Goal: Task Accomplishment & Management: Complete application form

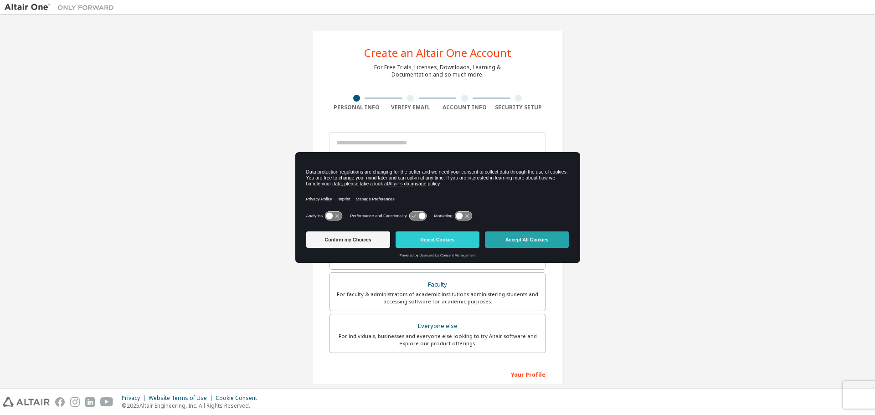
click at [539, 244] on button "Accept All Cookies" at bounding box center [527, 239] width 84 height 16
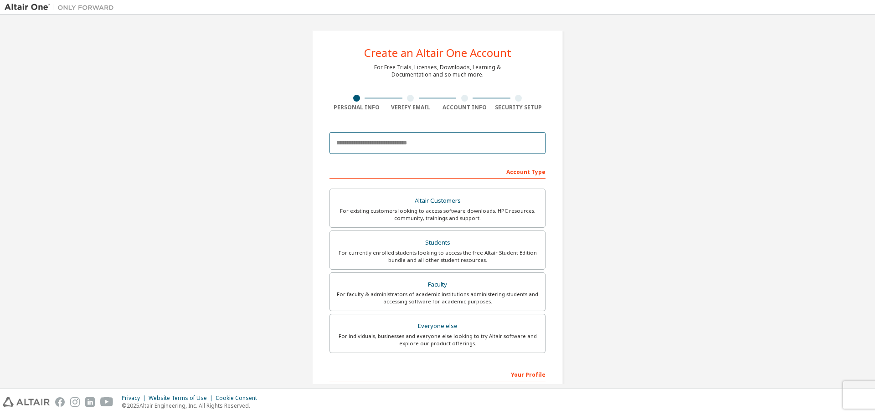
click at [403, 141] on input "email" at bounding box center [437, 143] width 216 height 22
type input "**********"
click at [428, 251] on div "For currently enrolled students looking to access the free Altair Student Editi…" at bounding box center [437, 256] width 204 height 15
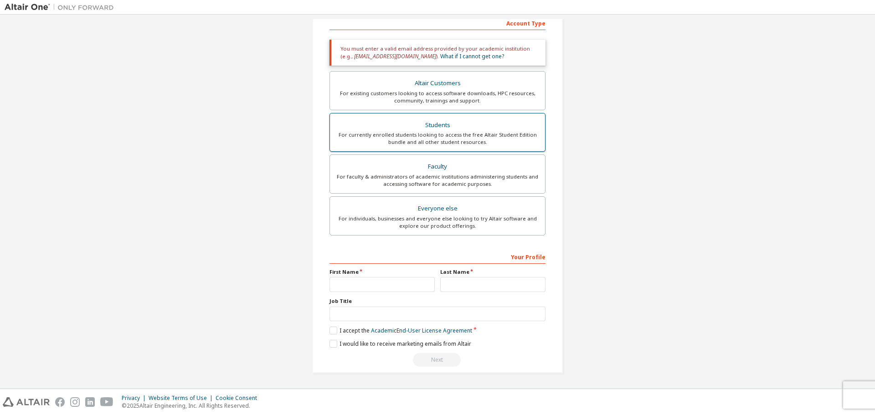
scroll to position [149, 0]
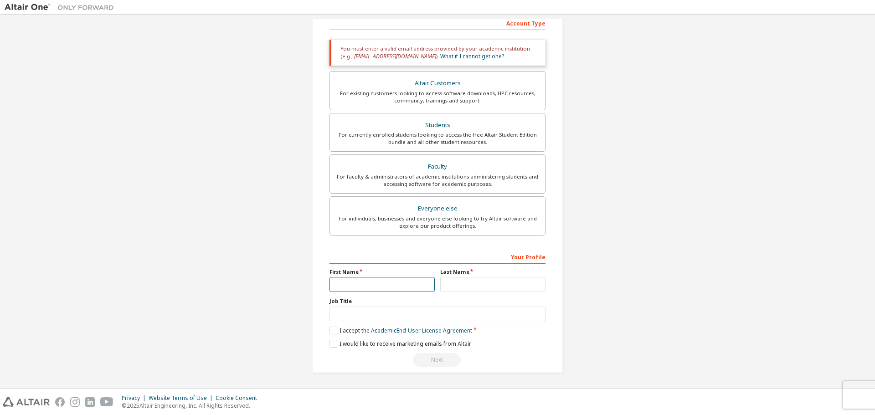
click at [392, 282] on input "text" at bounding box center [381, 284] width 105 height 15
type input "*******"
click at [464, 281] on input "text" at bounding box center [492, 284] width 105 height 15
type input "********"
click at [410, 320] on input "text" at bounding box center [437, 314] width 216 height 15
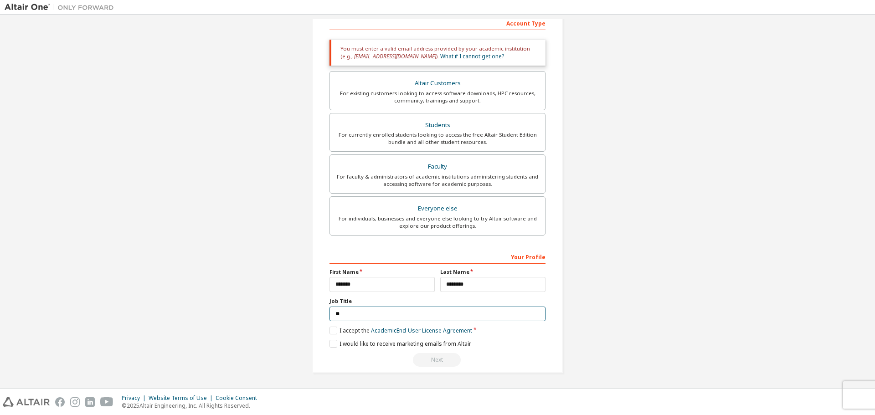
type input "**"
click at [332, 326] on div "**********" at bounding box center [437, 308] width 216 height 118
click at [331, 328] on label "I accept the Academic End-User License Agreement" at bounding box center [400, 331] width 143 height 8
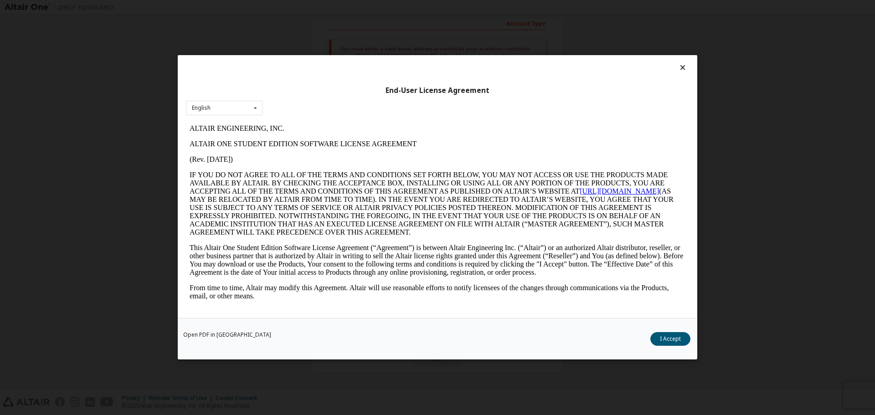
scroll to position [0, 0]
click at [257, 106] on icon at bounding box center [255, 108] width 11 height 14
click at [659, 341] on button "I Accept" at bounding box center [670, 340] width 40 height 14
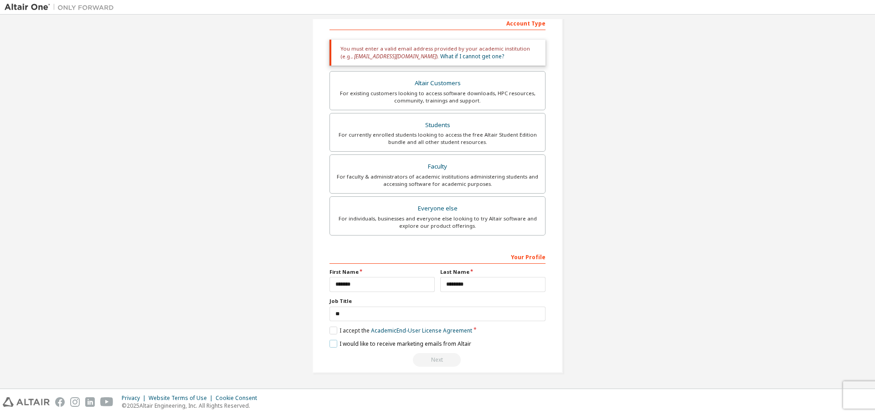
click at [332, 342] on label "I would like to receive marketing emails from Altair" at bounding box center [400, 344] width 142 height 8
click at [426, 356] on div "Next" at bounding box center [437, 360] width 216 height 14
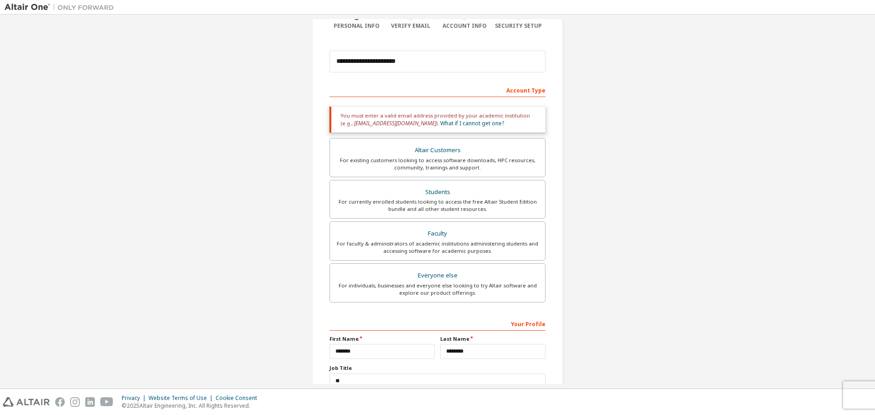
scroll to position [149, 0]
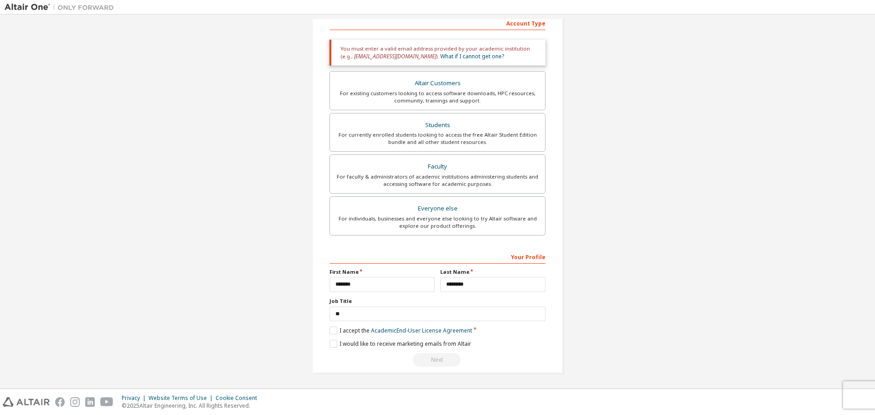
click at [436, 362] on div "Next" at bounding box center [437, 360] width 216 height 14
drag, startPoint x: 436, startPoint y: 362, endPoint x: 329, endPoint y: 347, distance: 108.1
click at [329, 347] on div "**********" at bounding box center [437, 308] width 216 height 118
click at [329, 347] on label "I would like to receive marketing emails from Altair" at bounding box center [400, 344] width 142 height 8
click at [330, 325] on div "**********" at bounding box center [437, 308] width 216 height 118
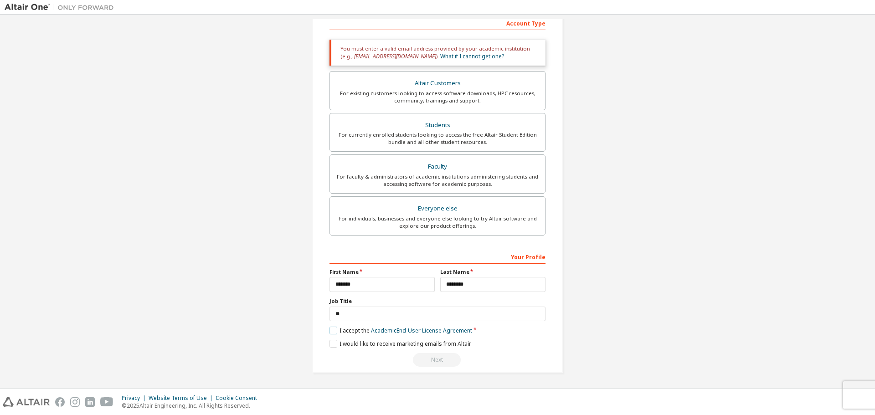
click at [330, 331] on label "I accept the Academic End-User License Agreement" at bounding box center [400, 331] width 143 height 8
click at [333, 344] on label "I would like to receive marketing emails from Altair" at bounding box center [400, 344] width 142 height 8
click at [332, 331] on label "I accept the Academic End-User License Agreement" at bounding box center [400, 331] width 143 height 8
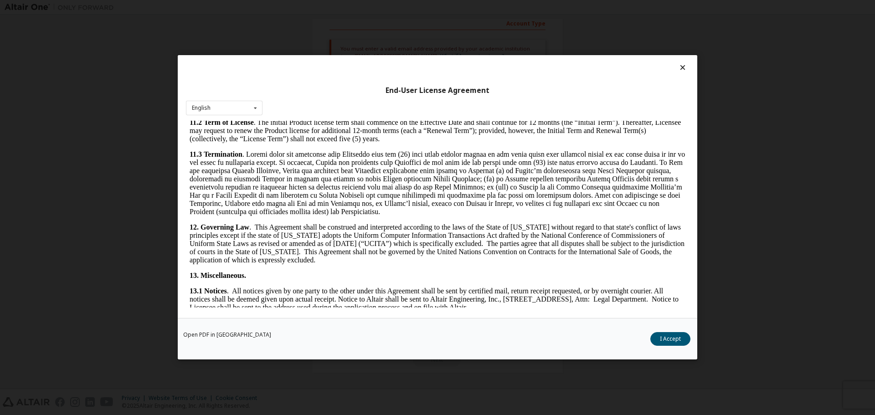
scroll to position [1374, 0]
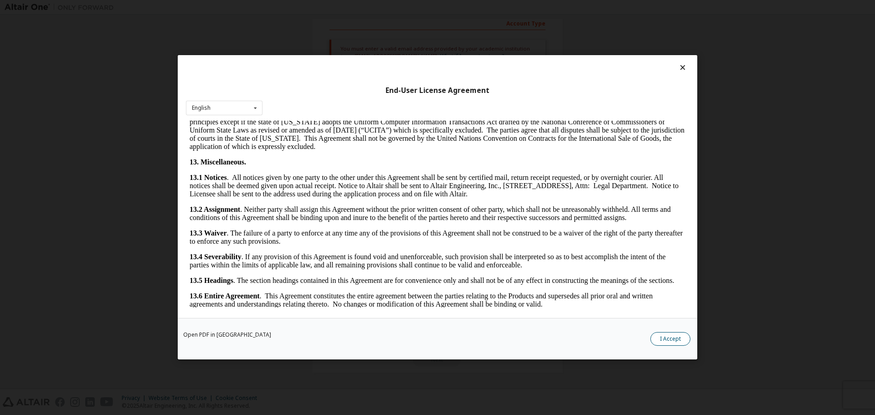
click at [668, 335] on button "I Accept" at bounding box center [670, 340] width 40 height 14
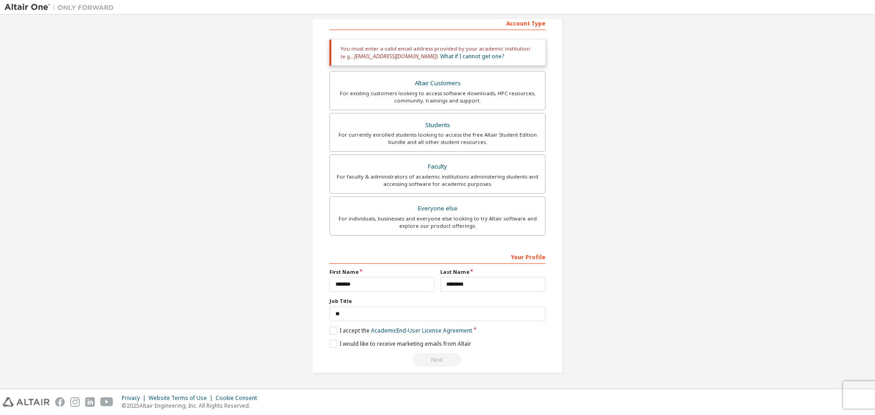
click at [433, 360] on div "Next" at bounding box center [437, 360] width 216 height 14
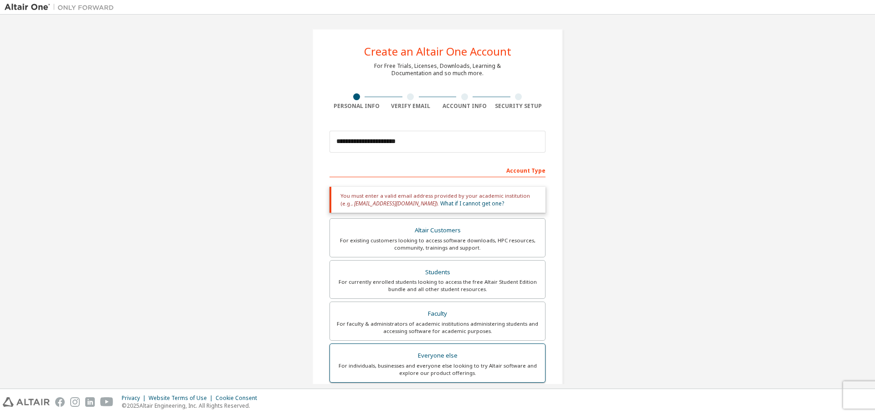
scroll to position [1, 0]
click at [567, 163] on div "**********" at bounding box center [437, 275] width 272 height 514
click at [487, 147] on input "**********" at bounding box center [437, 142] width 216 height 22
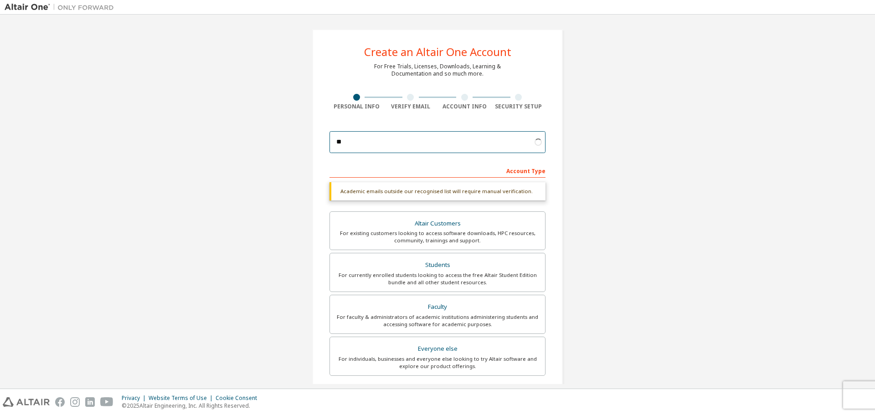
type input "*"
click at [606, 203] on div "**********" at bounding box center [438, 271] width 866 height 506
click at [521, 192] on div "Academic emails outside our recognised list will require manual verification." at bounding box center [437, 191] width 216 height 18
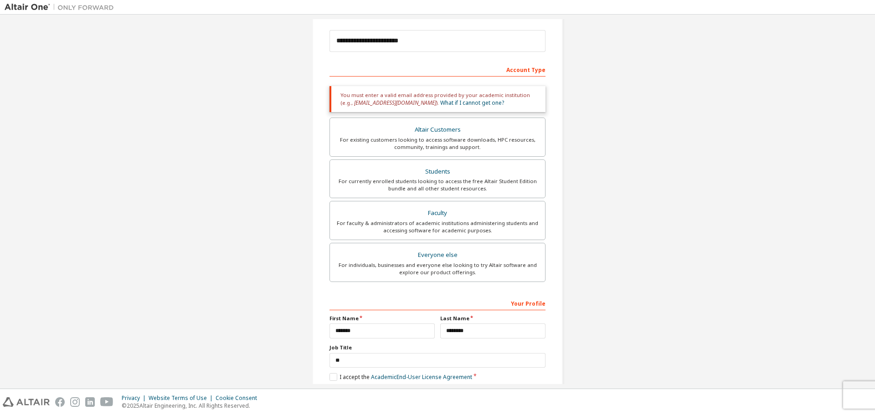
scroll to position [149, 0]
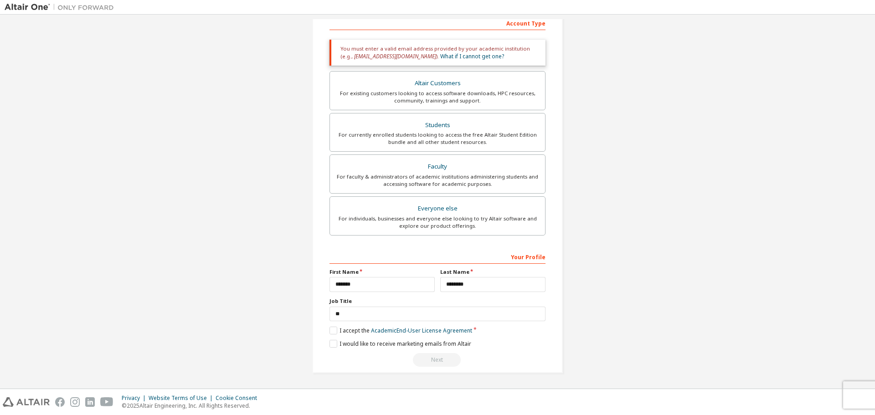
click at [441, 360] on div "Next" at bounding box center [437, 360] width 216 height 14
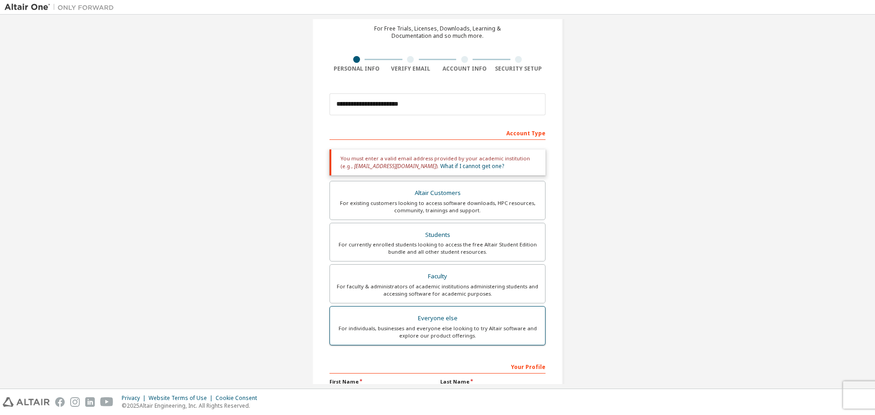
scroll to position [0, 0]
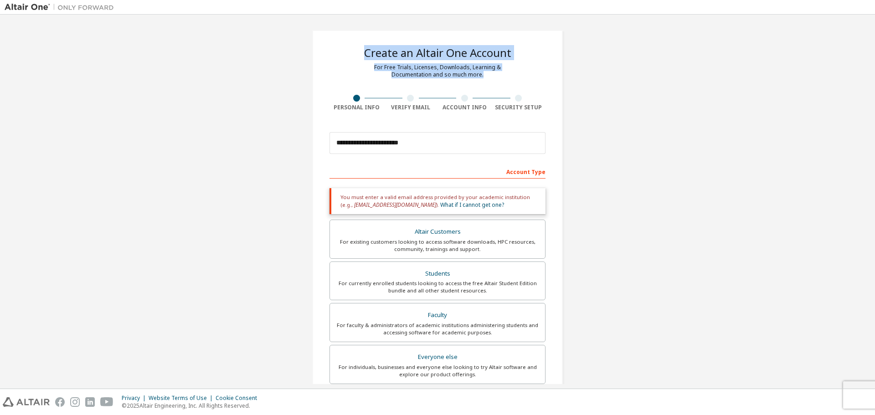
drag, startPoint x: 362, startPoint y: 50, endPoint x: 480, endPoint y: 75, distance: 120.1
click at [480, 75] on div "**********" at bounding box center [437, 276] width 251 height 492
copy div "Create an Altair One Account For Free Trials, Licenses, Downloads, Learning & D…"
click at [542, 86] on div "**********" at bounding box center [437, 276] width 251 height 492
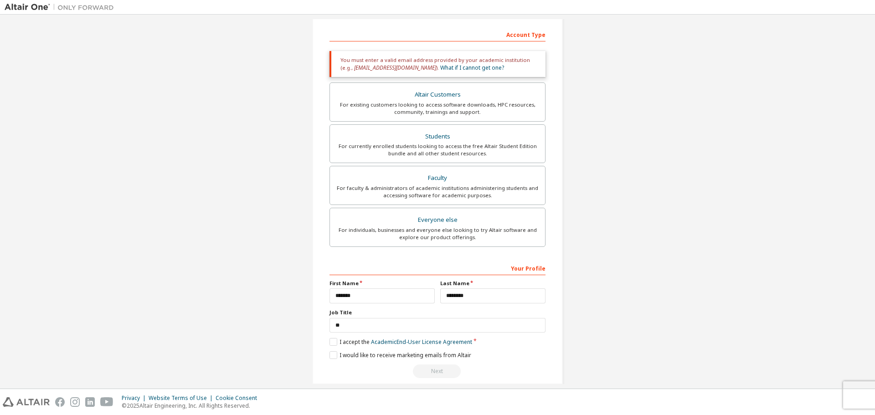
scroll to position [149, 0]
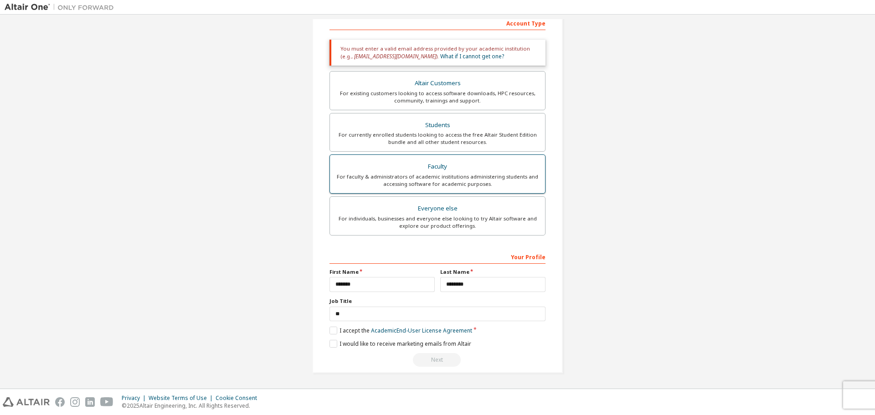
click at [455, 183] on div "For faculty & administrators of academic institutions administering students an…" at bounding box center [437, 180] width 204 height 15
click at [437, 214] on div "Everyone else" at bounding box center [437, 208] width 204 height 13
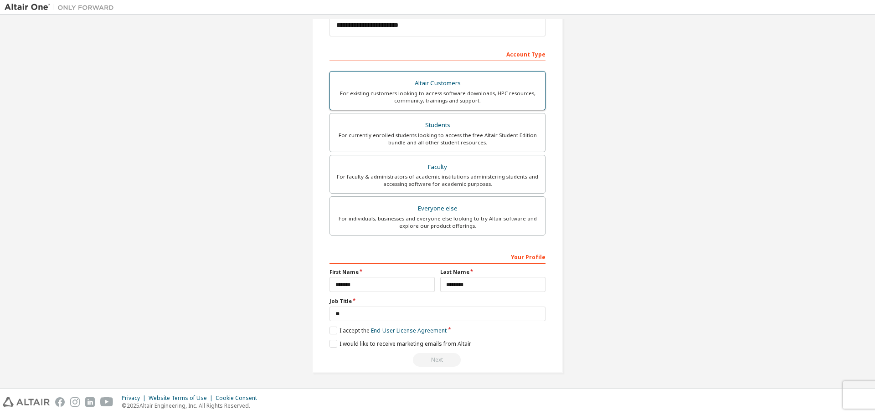
click at [426, 94] on div "For existing customers looking to access software downloads, HPC resources, com…" at bounding box center [437, 97] width 204 height 15
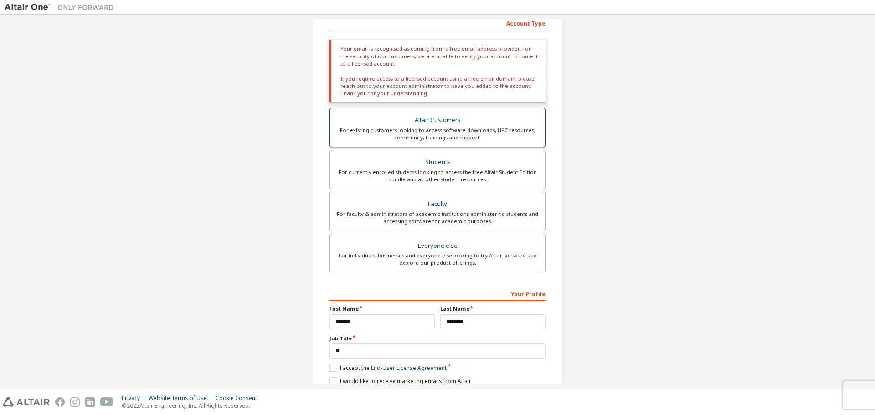
scroll to position [186, 0]
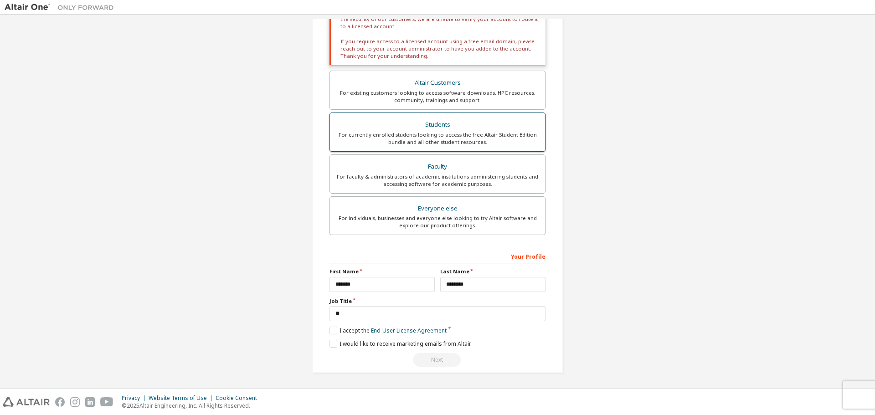
click at [416, 128] on div "Students" at bounding box center [437, 124] width 204 height 13
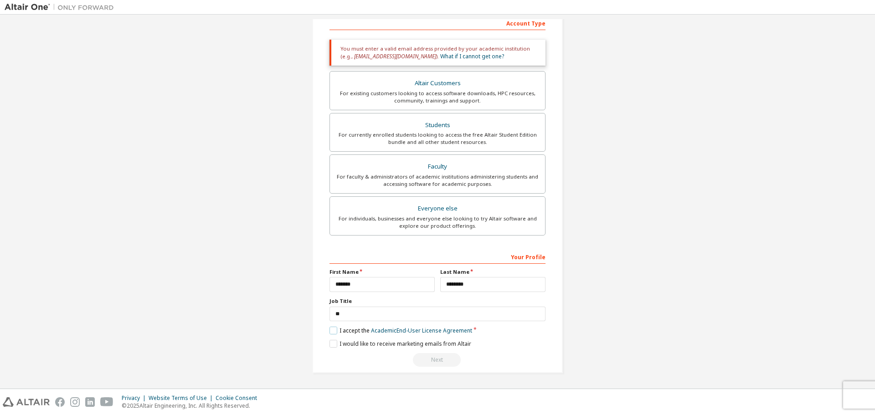
click at [330, 333] on label "I accept the Academic End-User License Agreement" at bounding box center [400, 331] width 143 height 8
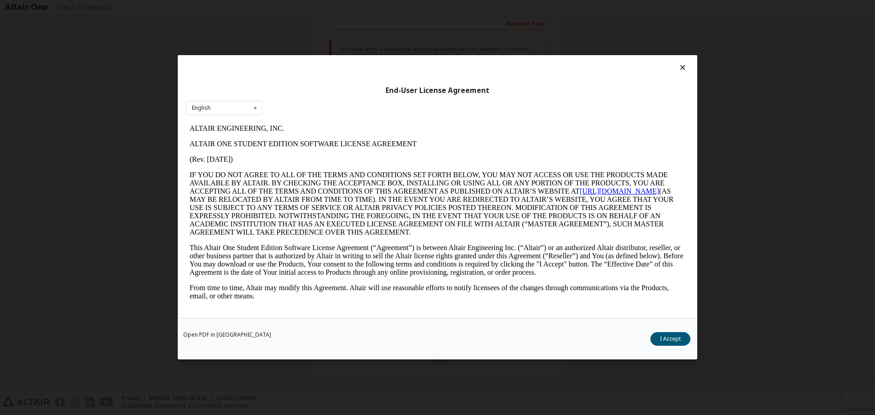
scroll to position [0, 0]
click at [663, 339] on button "I Accept" at bounding box center [670, 340] width 40 height 14
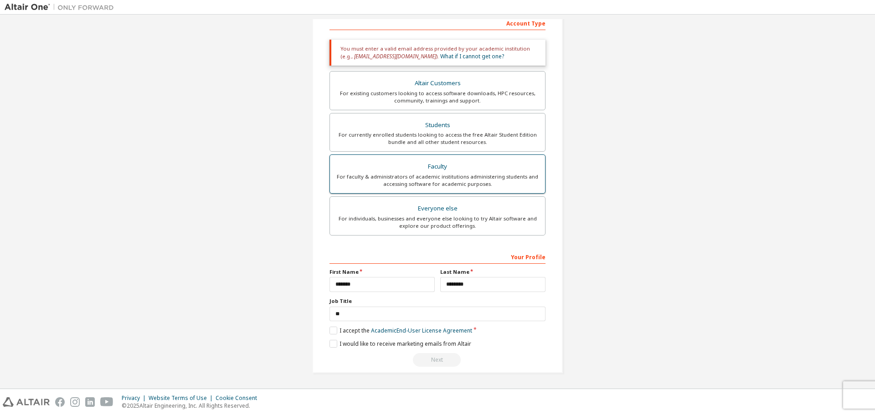
click at [518, 171] on div "Faculty" at bounding box center [437, 166] width 204 height 13
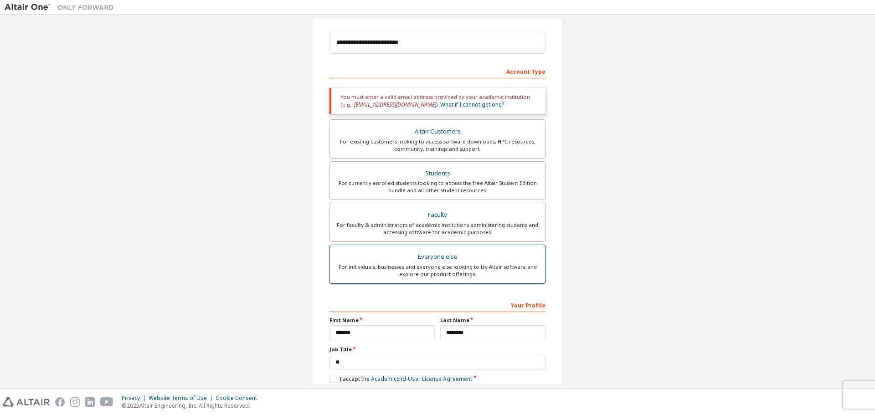
scroll to position [100, 0]
click at [470, 265] on div "For individuals, businesses and everyone else looking to try Altair software an…" at bounding box center [437, 271] width 204 height 15
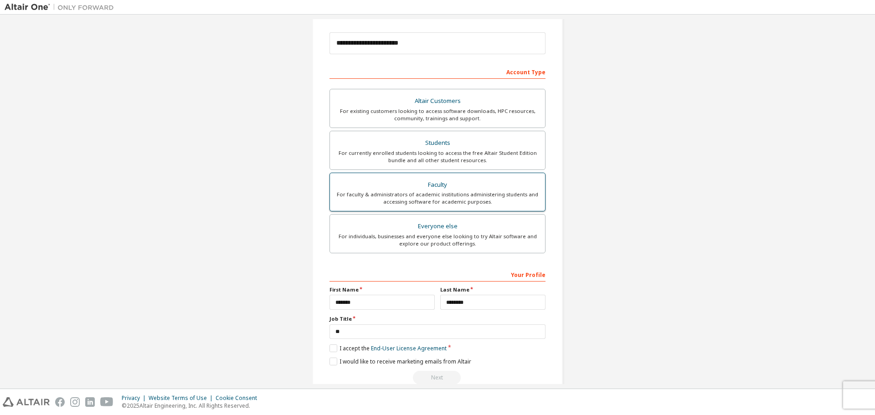
click at [451, 198] on div "For faculty & administrators of academic institutions administering students an…" at bounding box center [437, 198] width 204 height 15
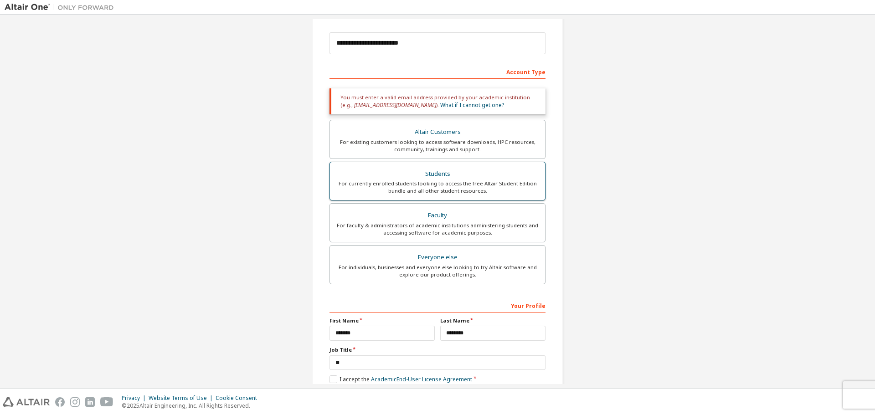
click at [437, 170] on div "Students" at bounding box center [437, 174] width 204 height 13
click at [330, 377] on label "I accept the Academic End-User License Agreement" at bounding box center [400, 379] width 143 height 8
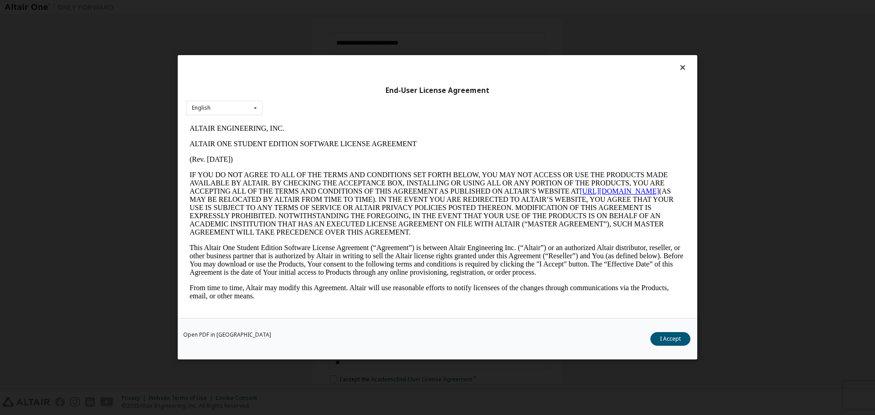
scroll to position [0, 0]
click at [661, 336] on button "I Accept" at bounding box center [670, 340] width 40 height 14
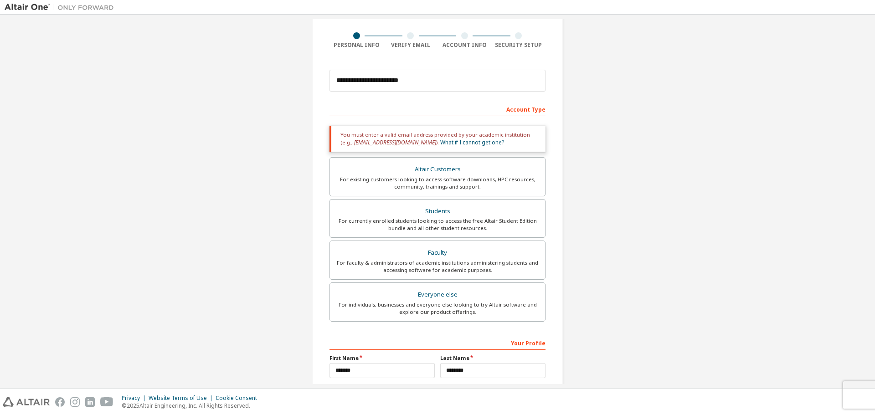
scroll to position [59, 0]
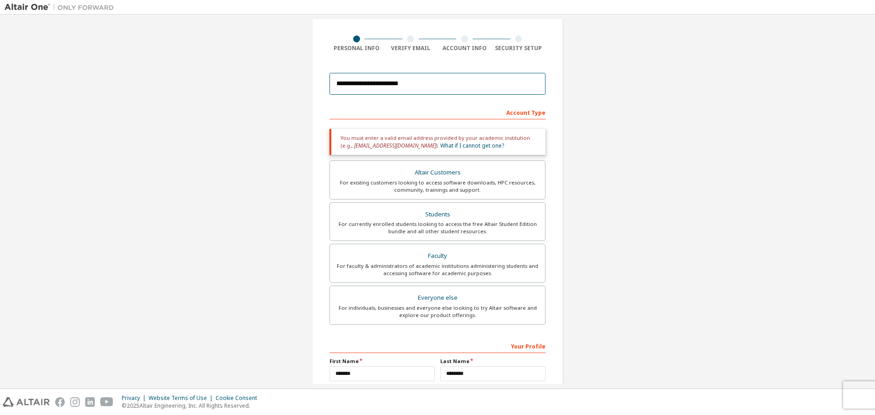
click at [441, 88] on input "**********" at bounding box center [437, 84] width 216 height 22
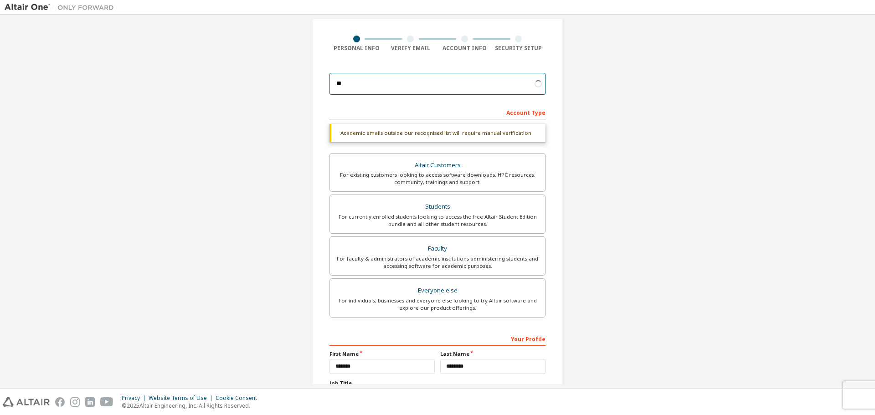
type input "*"
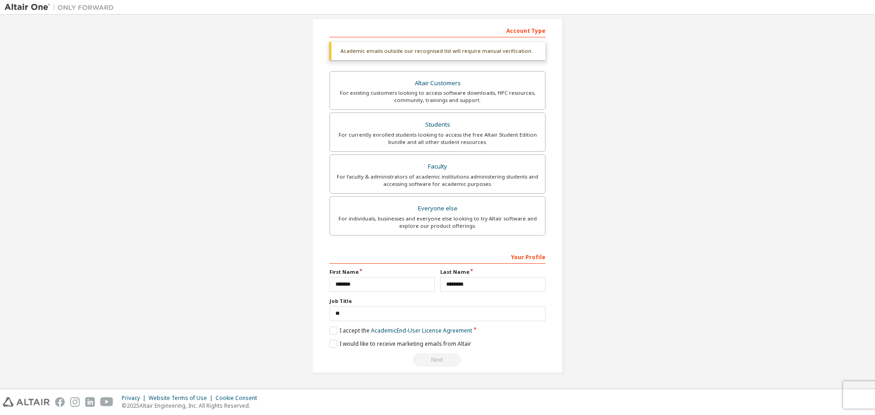
click at [428, 363] on div "Next" at bounding box center [437, 360] width 216 height 14
click at [436, 363] on div "Next" at bounding box center [437, 360] width 216 height 14
click at [436, 360] on button "Next" at bounding box center [437, 360] width 48 height 14
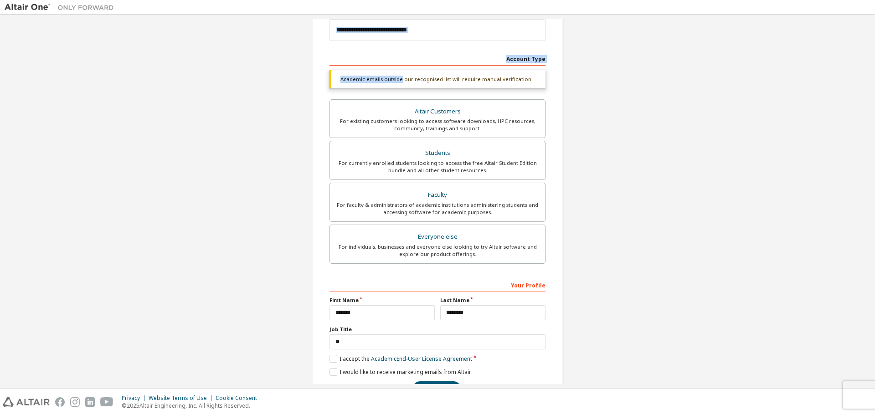
drag, startPoint x: 398, startPoint y: 70, endPoint x: 401, endPoint y: 31, distance: 39.7
click at [401, 31] on form "This is a federated email. No need to register a new account. You should be abl…" at bounding box center [437, 205] width 216 height 380
click at [401, 31] on input "email" at bounding box center [437, 30] width 216 height 22
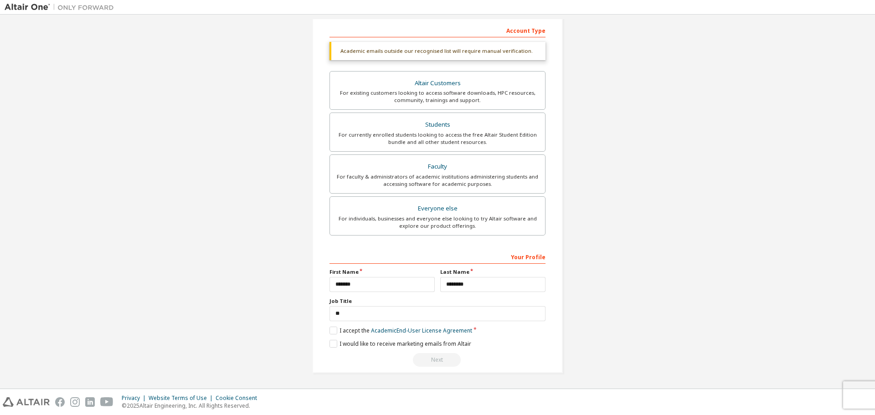
click at [435, 360] on div "Next" at bounding box center [437, 360] width 216 height 14
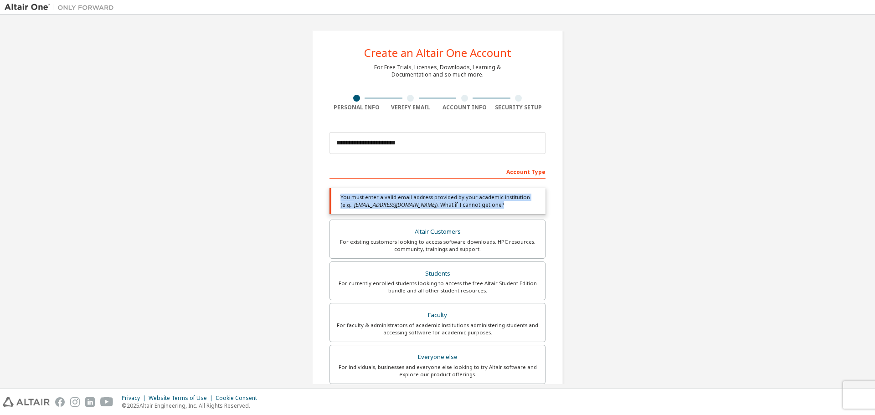
drag, startPoint x: 338, startPoint y: 196, endPoint x: 473, endPoint y: 207, distance: 134.9
click at [473, 207] on div "You must enter a valid email address provided by your academic institution (e.g…" at bounding box center [437, 201] width 216 height 26
copy div "You must enter a valid email address provided by your academic institution (e.g…"
click at [502, 204] on div "You must enter a valid email address provided by your academic institution (e.g…" at bounding box center [437, 201] width 216 height 26
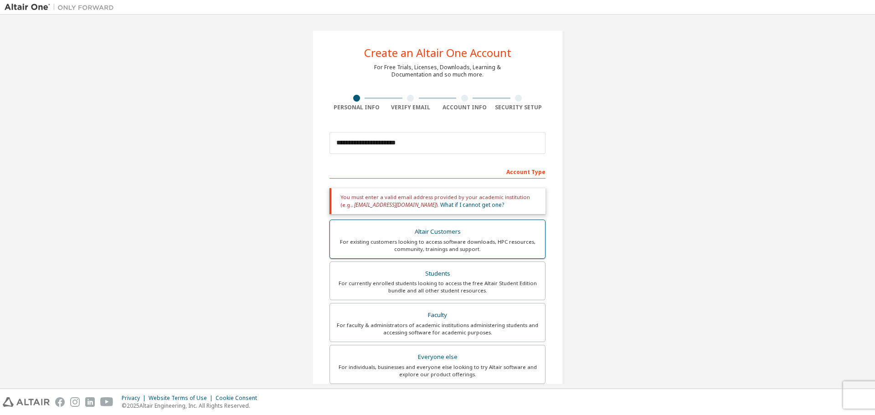
click at [454, 236] on div "Altair Customers" at bounding box center [437, 232] width 204 height 13
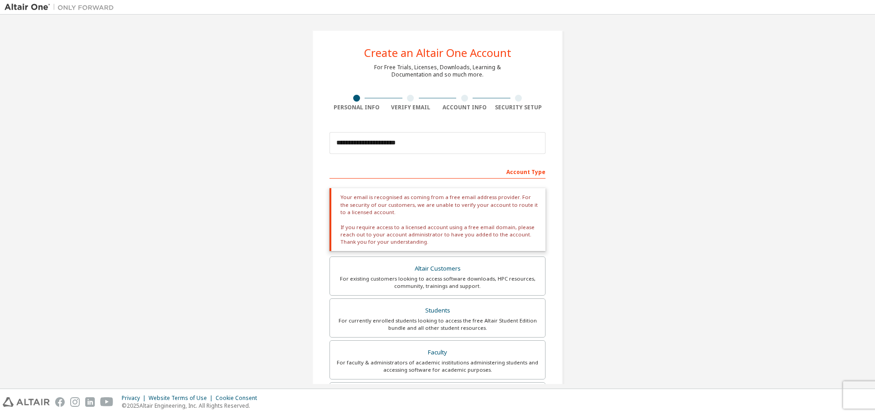
click at [575, 231] on div "**********" at bounding box center [438, 294] width 866 height 551
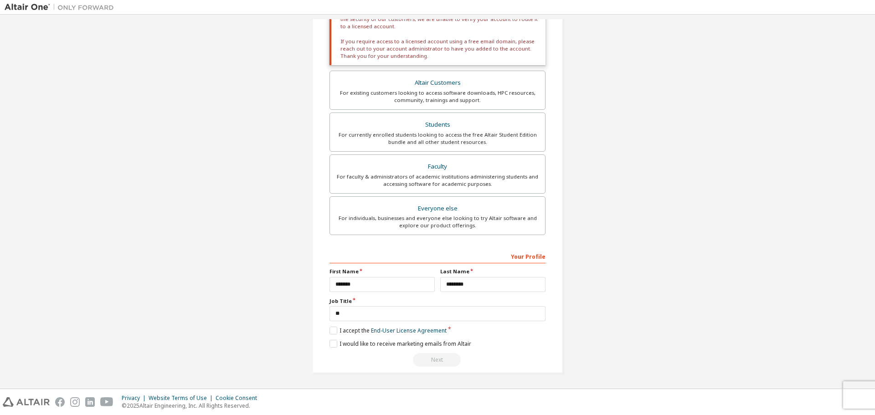
click at [443, 365] on div "Next" at bounding box center [437, 360] width 216 height 14
click at [429, 179] on div "For faculty & administrators of academic institutions administering students an…" at bounding box center [437, 180] width 204 height 15
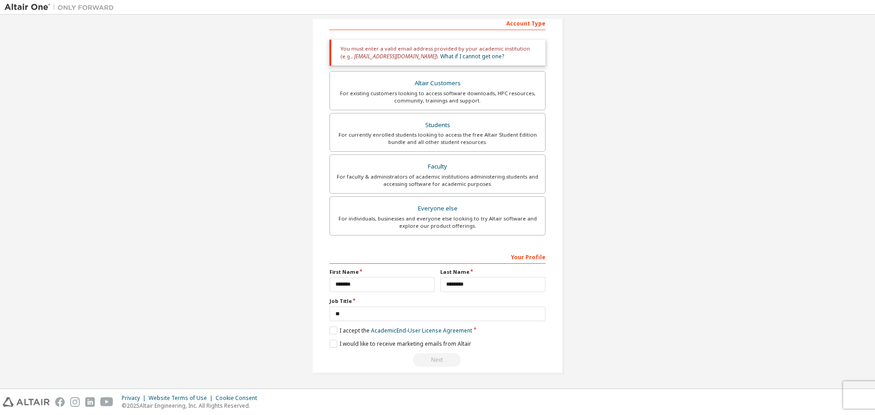
click at [436, 367] on div "Next" at bounding box center [437, 360] width 216 height 14
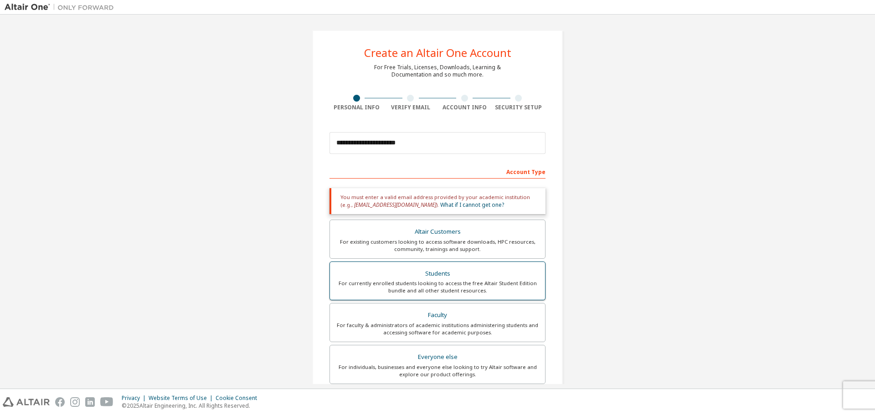
click at [396, 290] on div "For currently enrolled students looking to access the free Altair Student Editi…" at bounding box center [437, 287] width 204 height 15
click at [382, 229] on div "Altair Customers" at bounding box center [437, 232] width 204 height 13
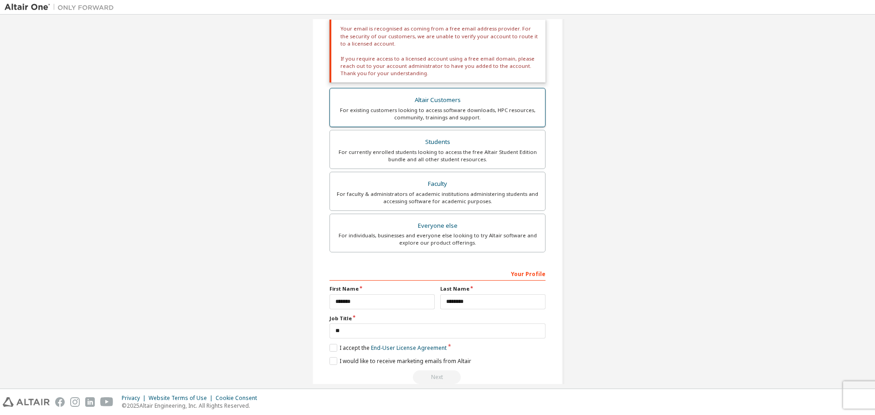
click at [382, 229] on div "Everyone else" at bounding box center [437, 226] width 204 height 13
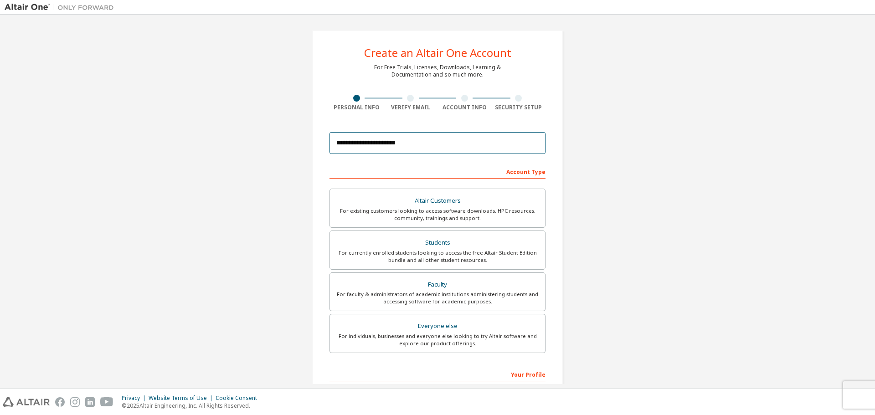
click at [417, 140] on input "**********" at bounding box center [437, 143] width 216 height 22
type input "*"
type input "**********"
click at [419, 257] on div "For currently enrolled students looking to access the free Altair Student Editi…" at bounding box center [437, 256] width 204 height 15
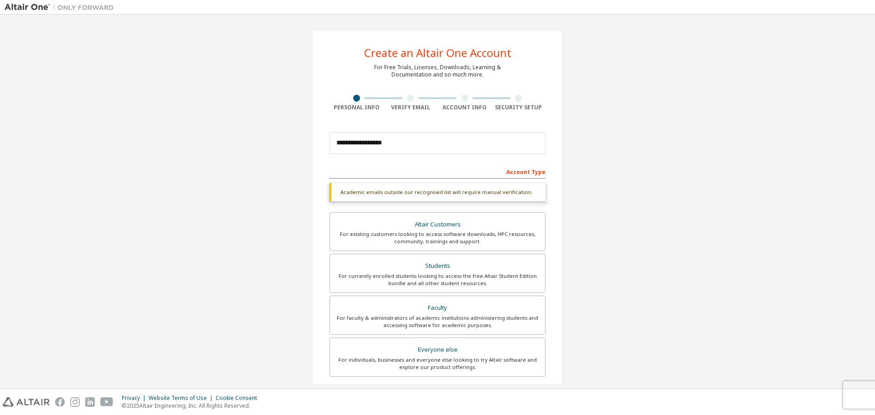
scroll to position [141, 0]
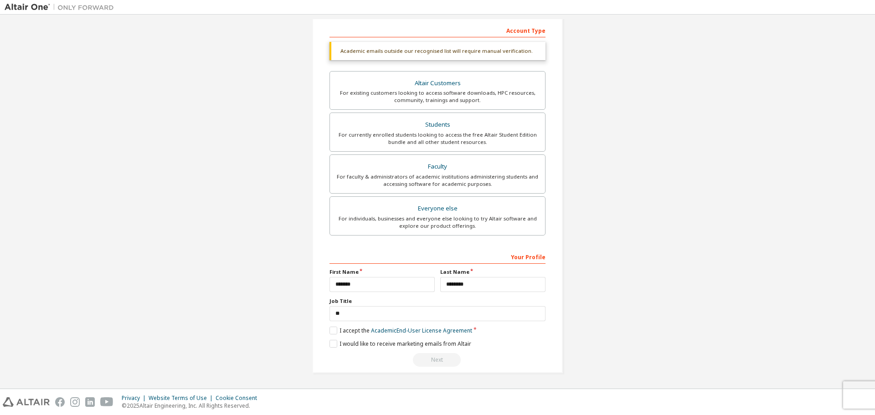
click at [445, 358] on div "Next" at bounding box center [437, 360] width 216 height 14
click at [334, 329] on label "I accept the Academic End-User License Agreement" at bounding box center [400, 331] width 143 height 8
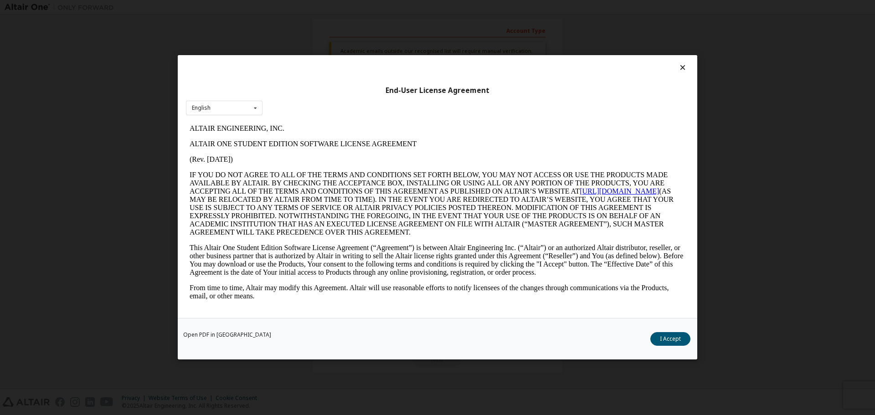
scroll to position [0, 0]
click at [675, 333] on button "I Accept" at bounding box center [670, 340] width 40 height 14
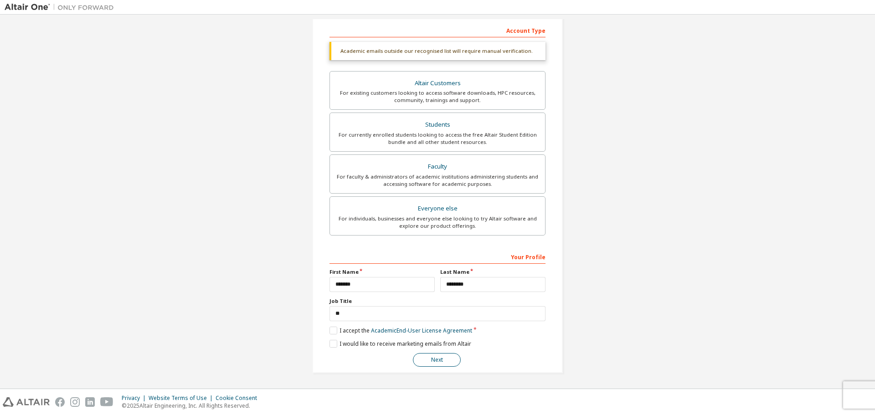
click at [437, 359] on button "Next" at bounding box center [437, 360] width 48 height 14
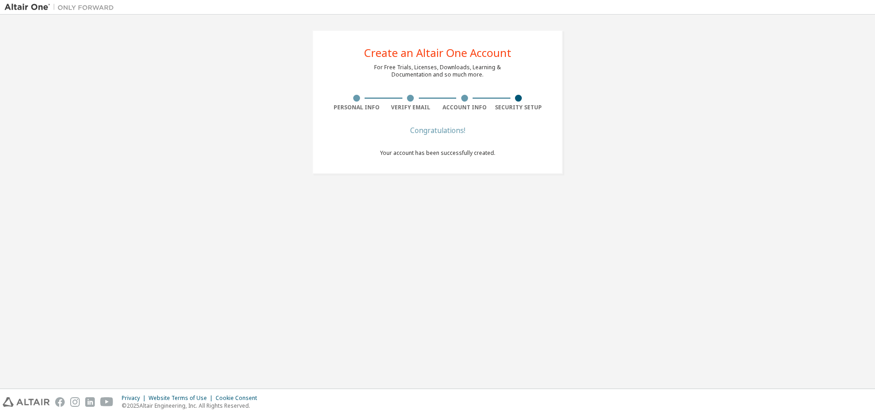
click at [437, 156] on span "Your account has been successfully created." at bounding box center [437, 153] width 115 height 8
click at [436, 50] on div "Create an Altair One Account" at bounding box center [437, 52] width 147 height 11
